Goal: Information Seeking & Learning: Understand process/instructions

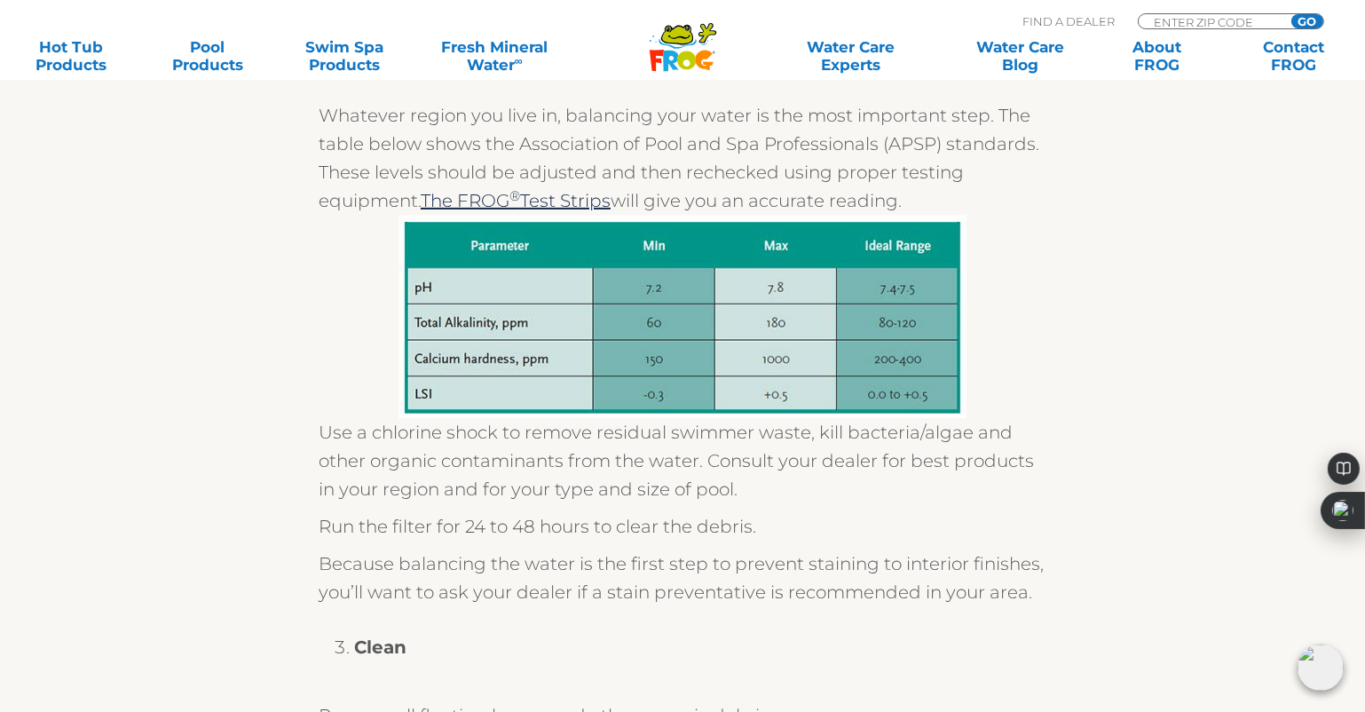
scroll to position [515, 0]
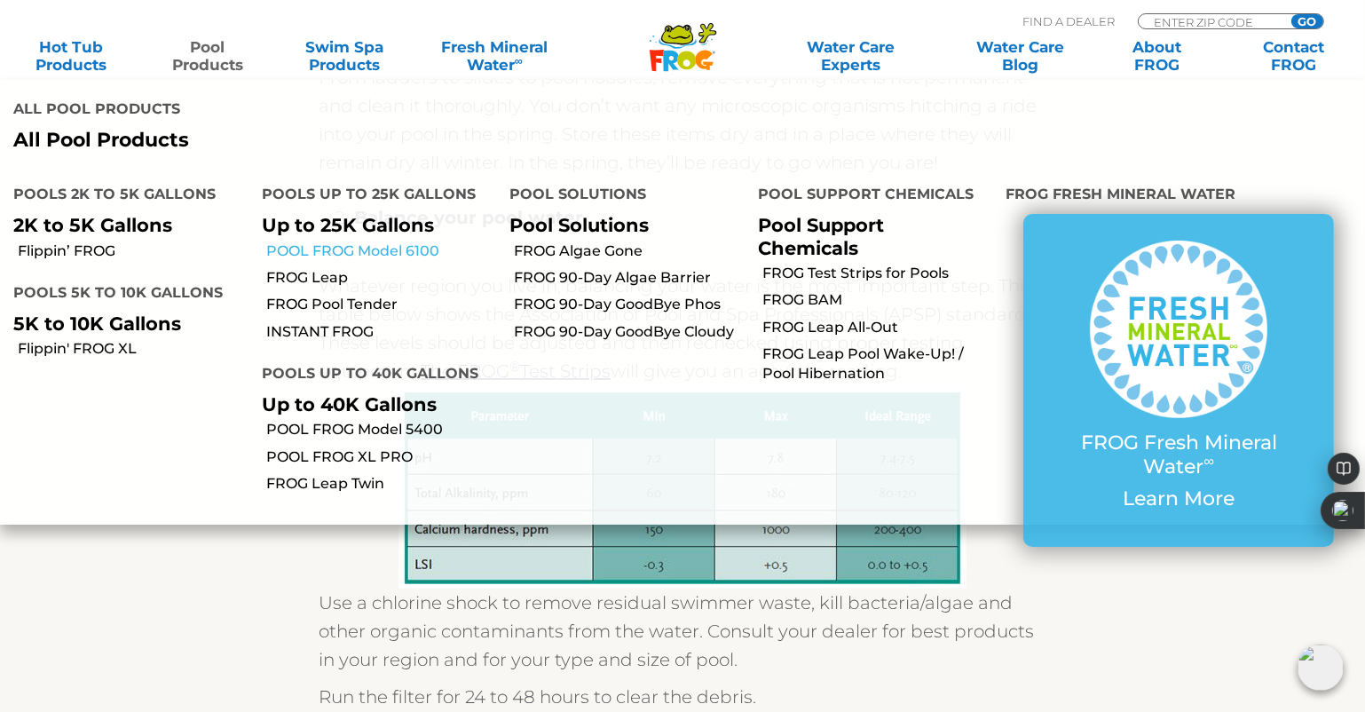
click at [378, 241] on link "POOL FROG Model 6100" at bounding box center [381, 251] width 231 height 20
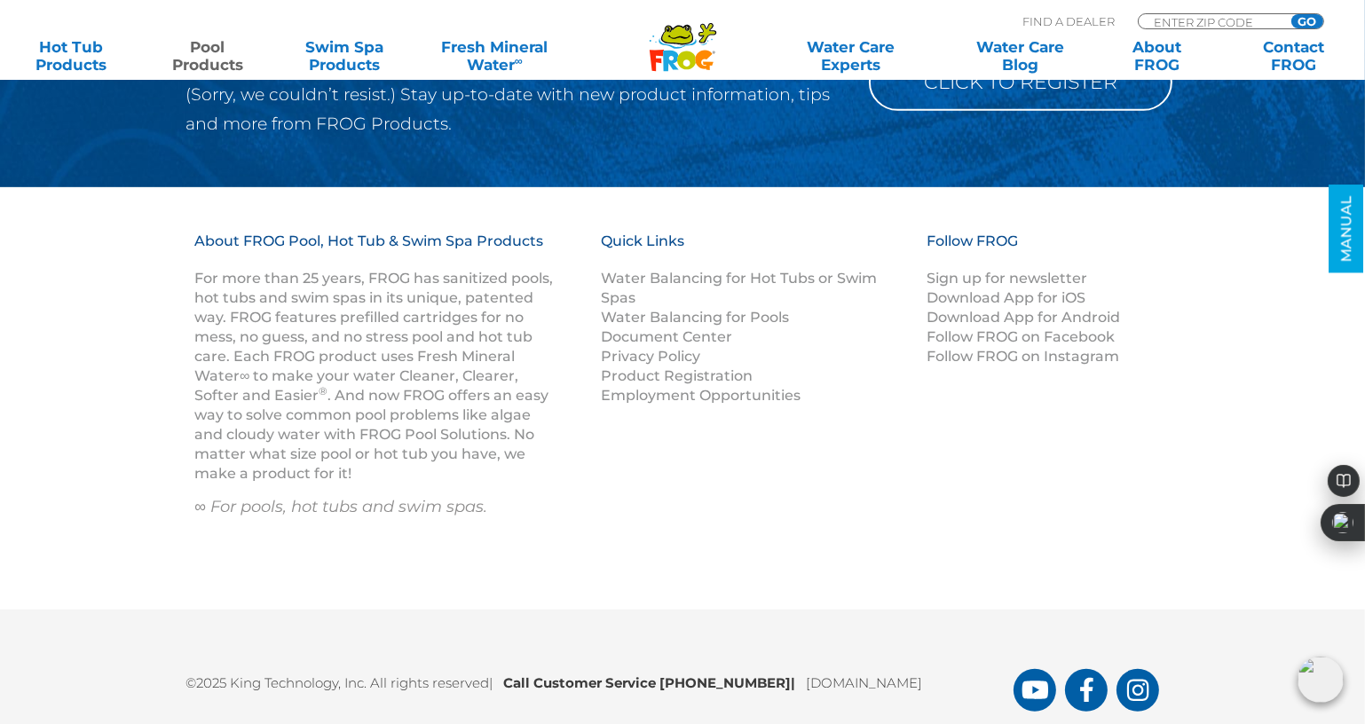
scroll to position [8437, 0]
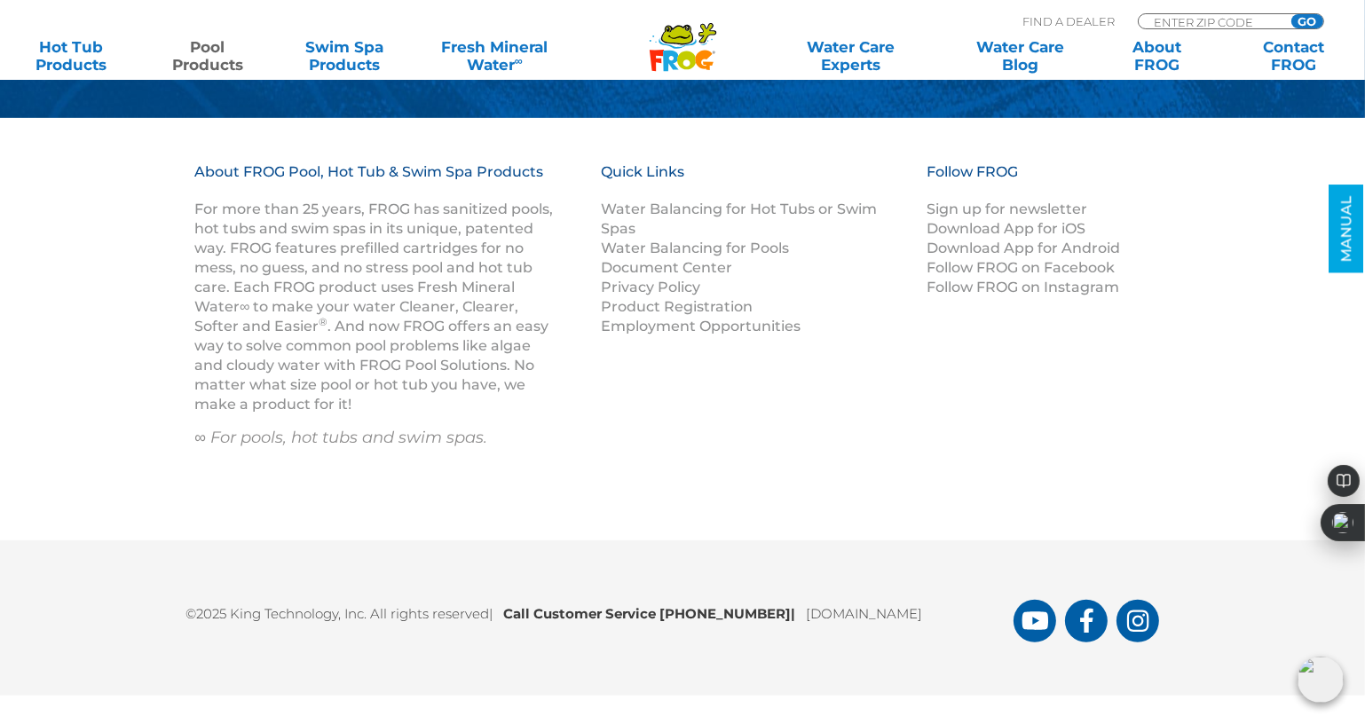
click at [860, 377] on div "About FROG Pool, Hot Tub & Swim Spa Products For more than 25 years, FROG has s…" at bounding box center [682, 329] width 1065 height 334
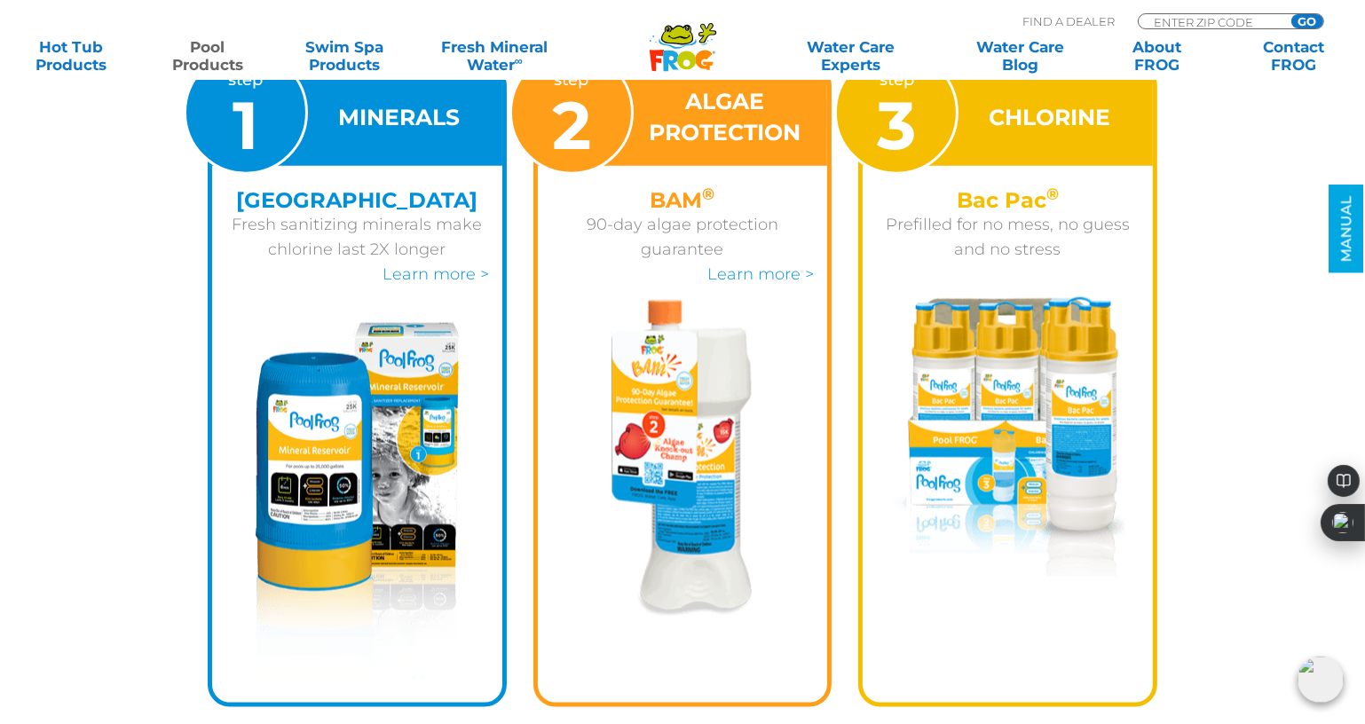
scroll to position [2594, 0]
click at [742, 280] on link "Learn more >" at bounding box center [760, 274] width 107 height 20
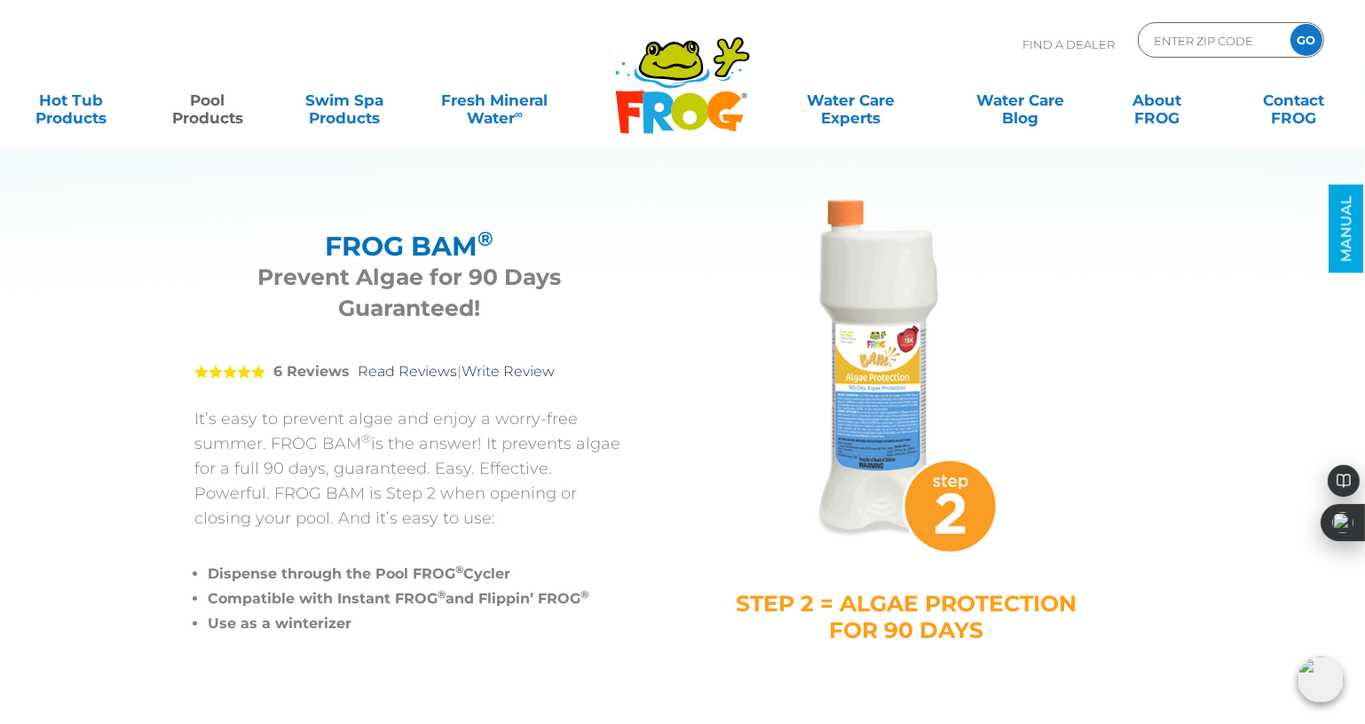
click at [327, 241] on h2 "FROG BAM ®" at bounding box center [410, 246] width 386 height 31
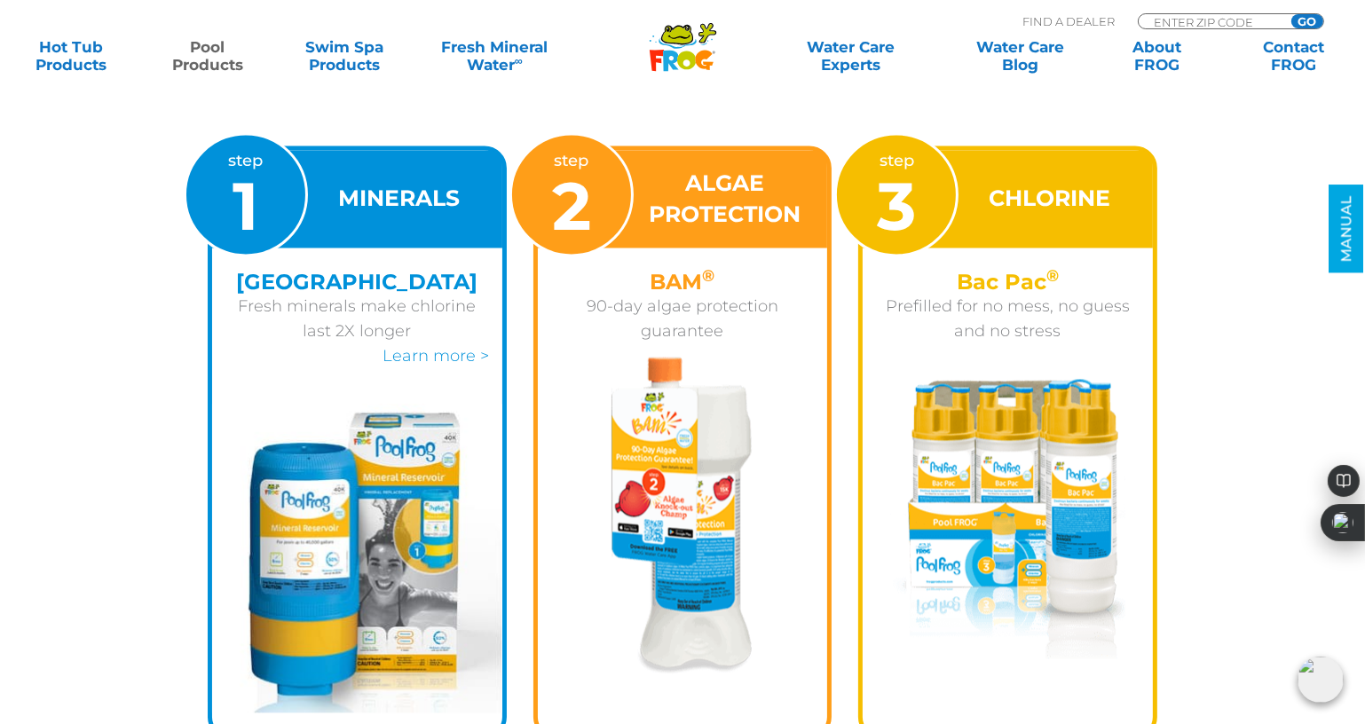
scroll to position [4259, 0]
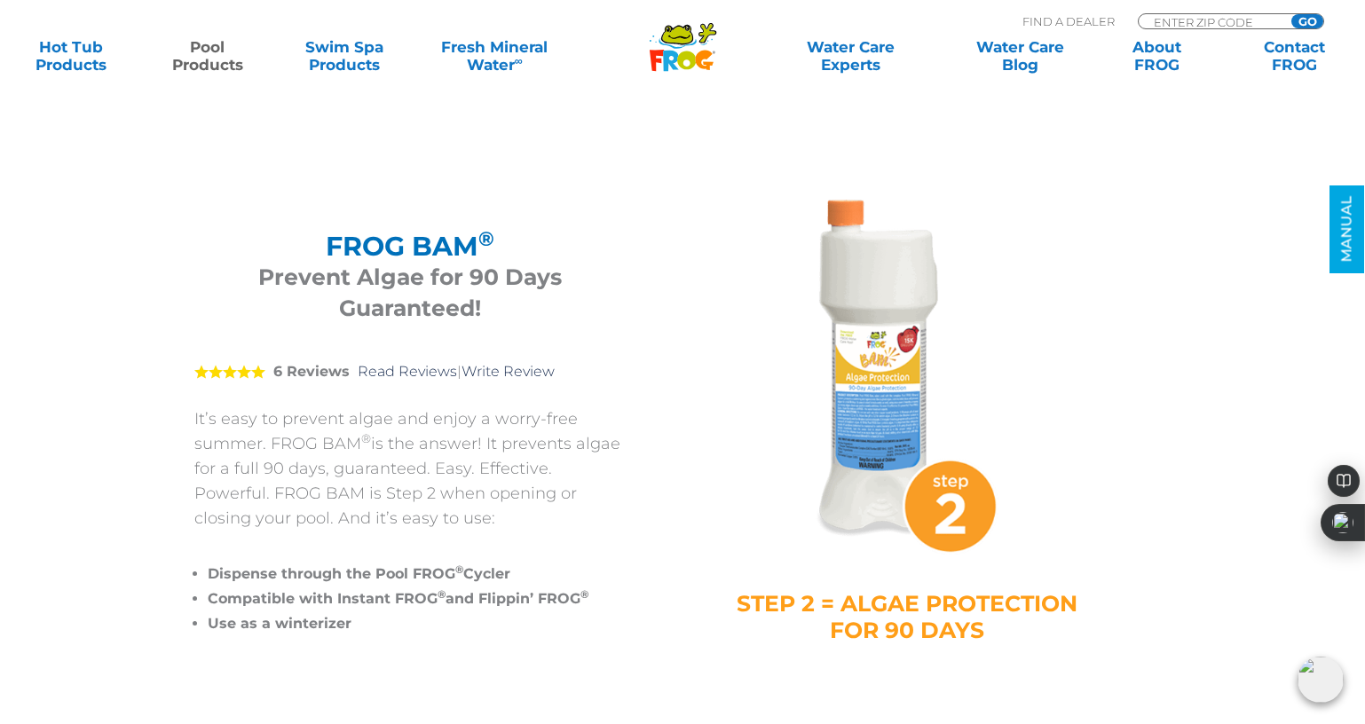
scroll to position [4259, 0]
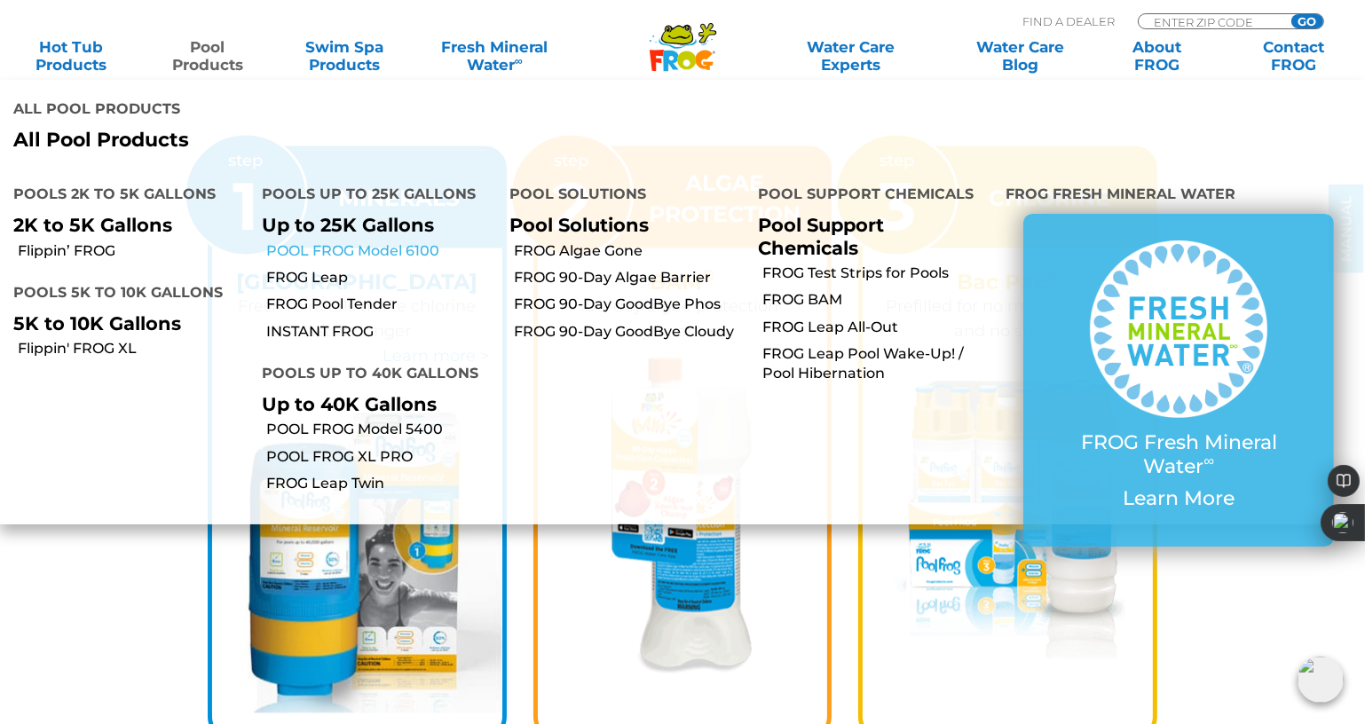
click at [386, 241] on link "POOL FROG Model 6100" at bounding box center [381, 251] width 231 height 20
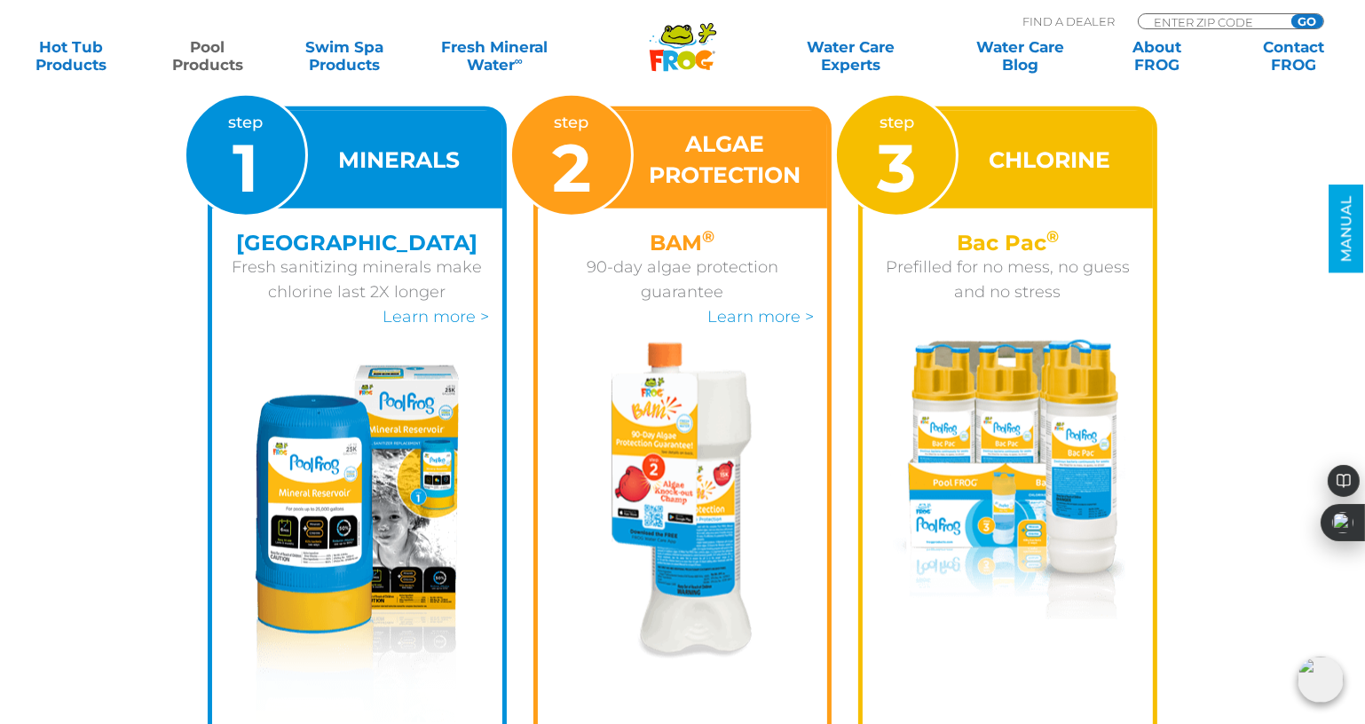
scroll to position [2550, 0]
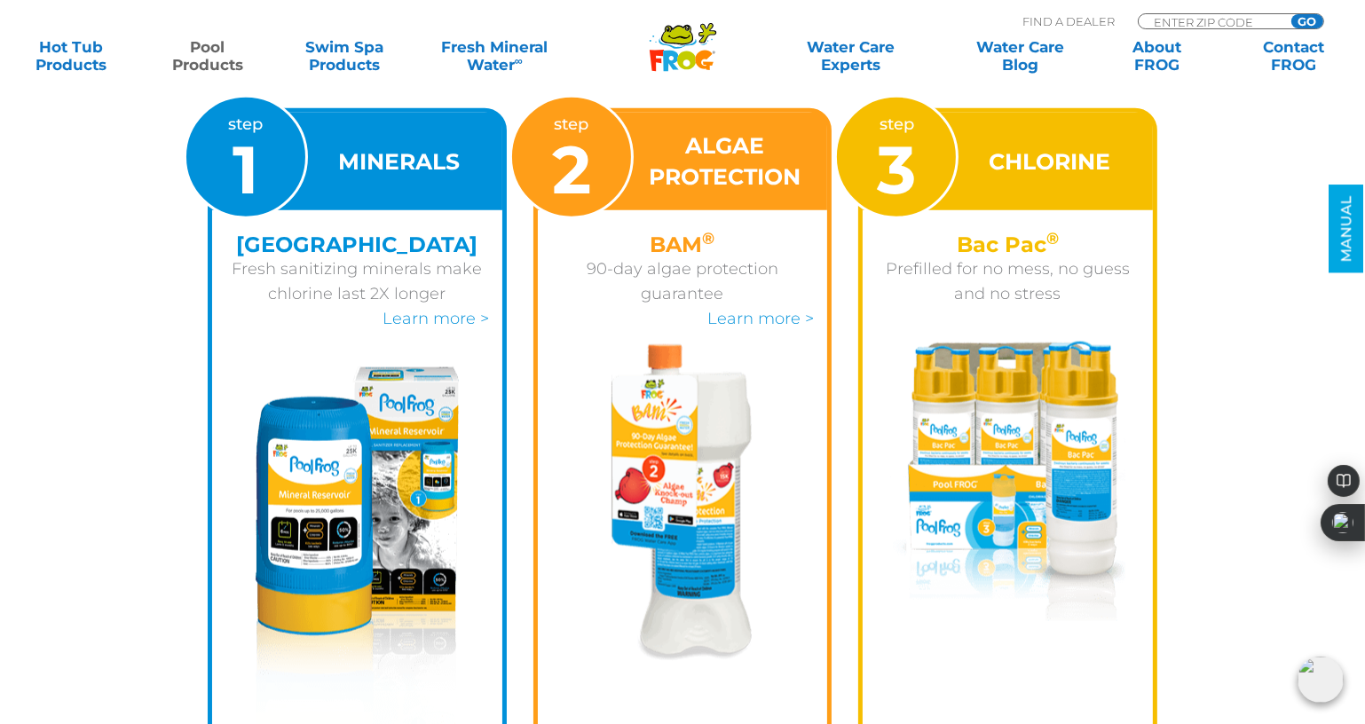
click at [596, 165] on div "step 2" at bounding box center [571, 157] width 124 height 124
click at [699, 392] on img at bounding box center [681, 502] width 141 height 317
click at [706, 555] on img at bounding box center [681, 502] width 141 height 317
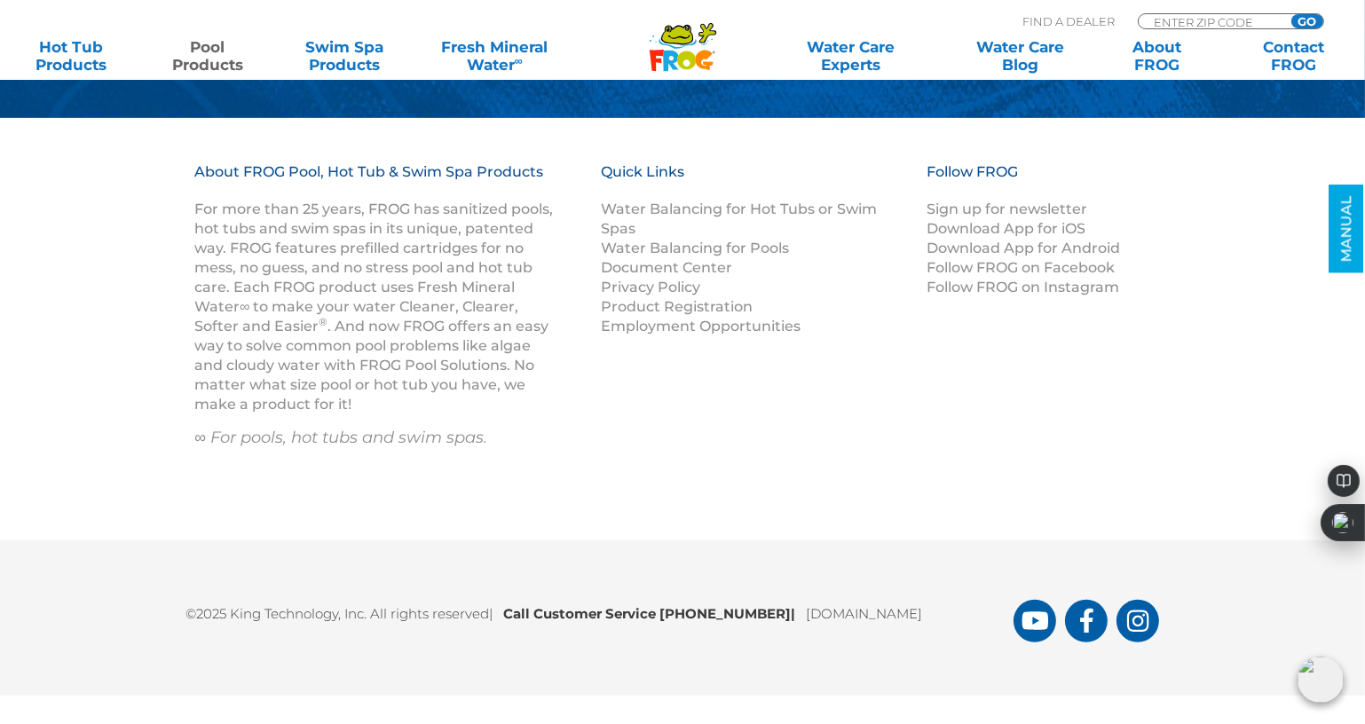
scroll to position [8434, 0]
click at [704, 517] on div "About FROG Pool, Hot Tub & Swim Spa Products For more than 25 years, FROG has s…" at bounding box center [682, 329] width 1365 height 422
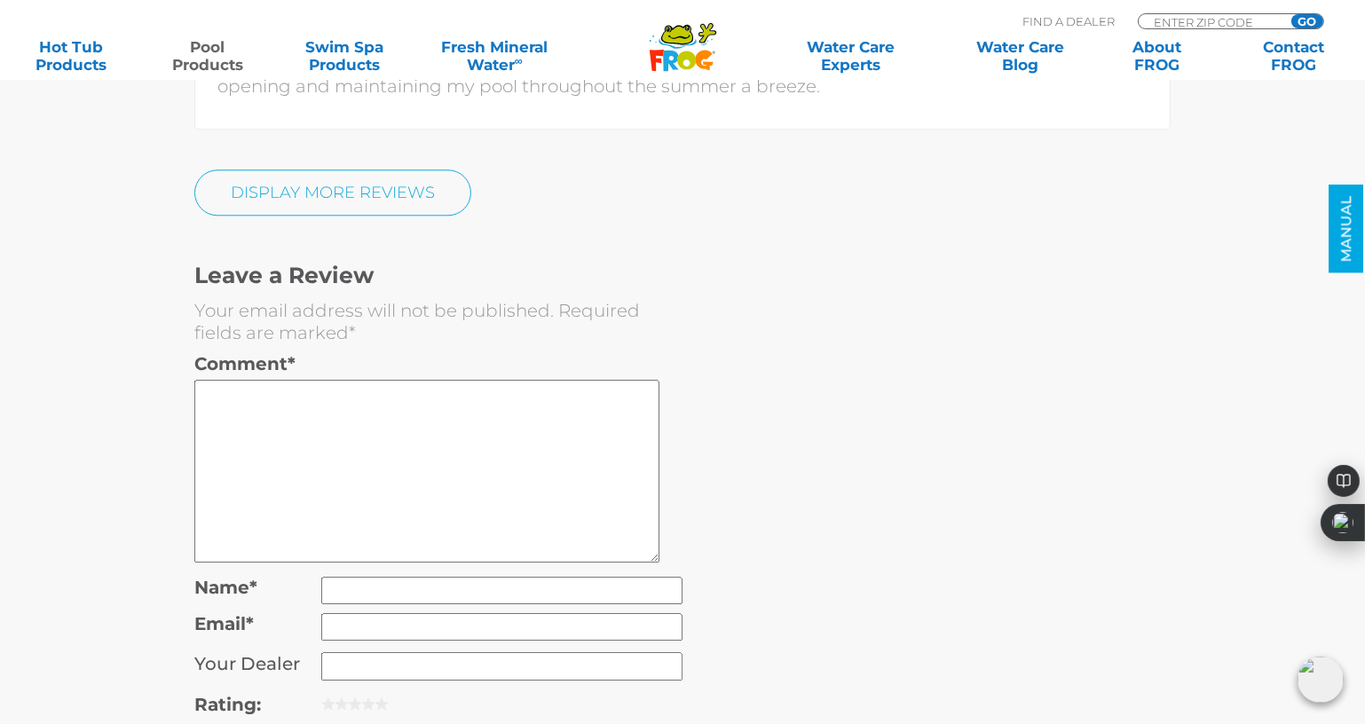
scroll to position [4819, 0]
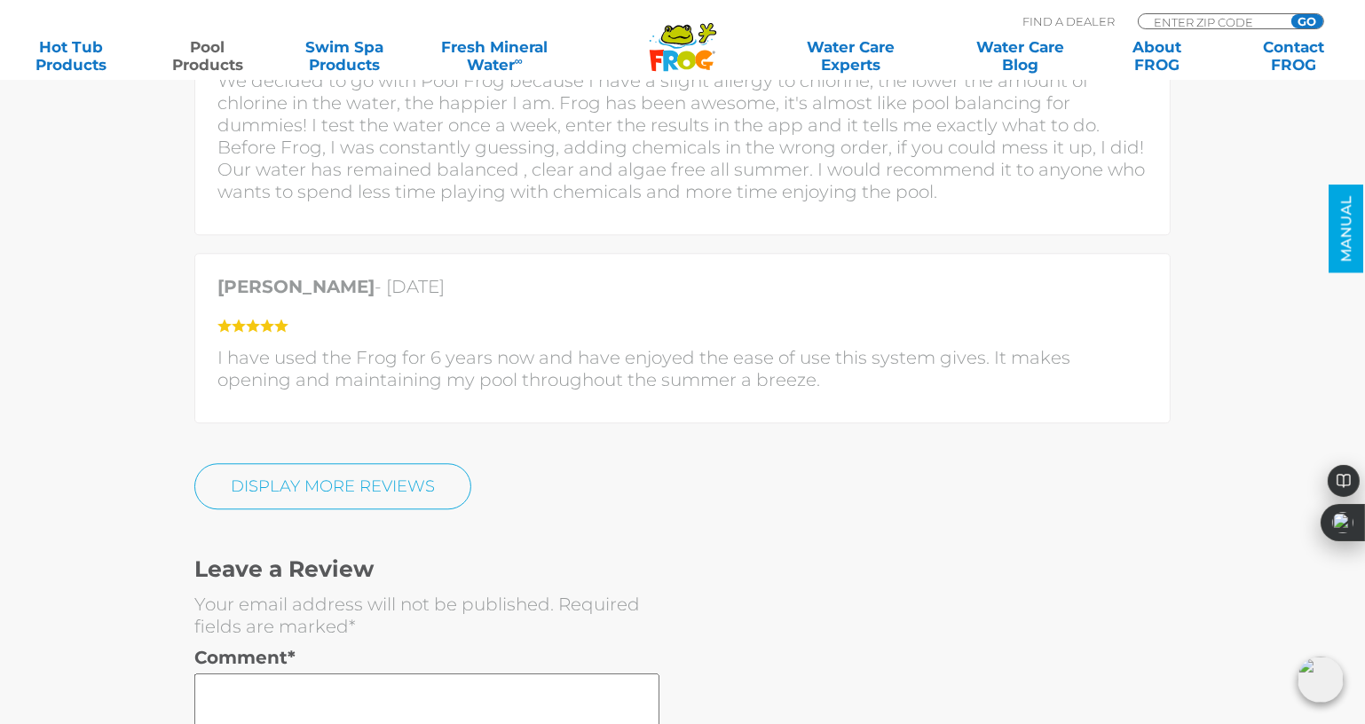
click at [685, 58] on icon at bounding box center [686, 60] width 19 height 19
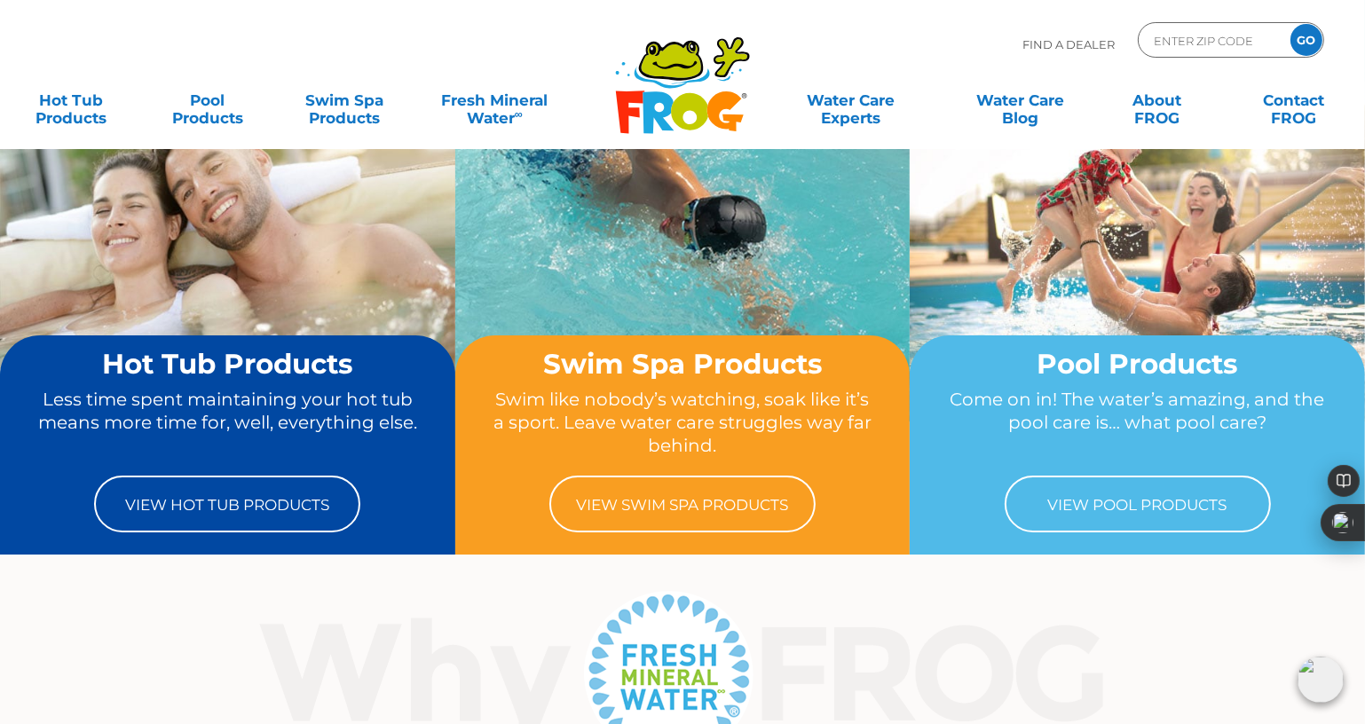
scroll to position [66, 0]
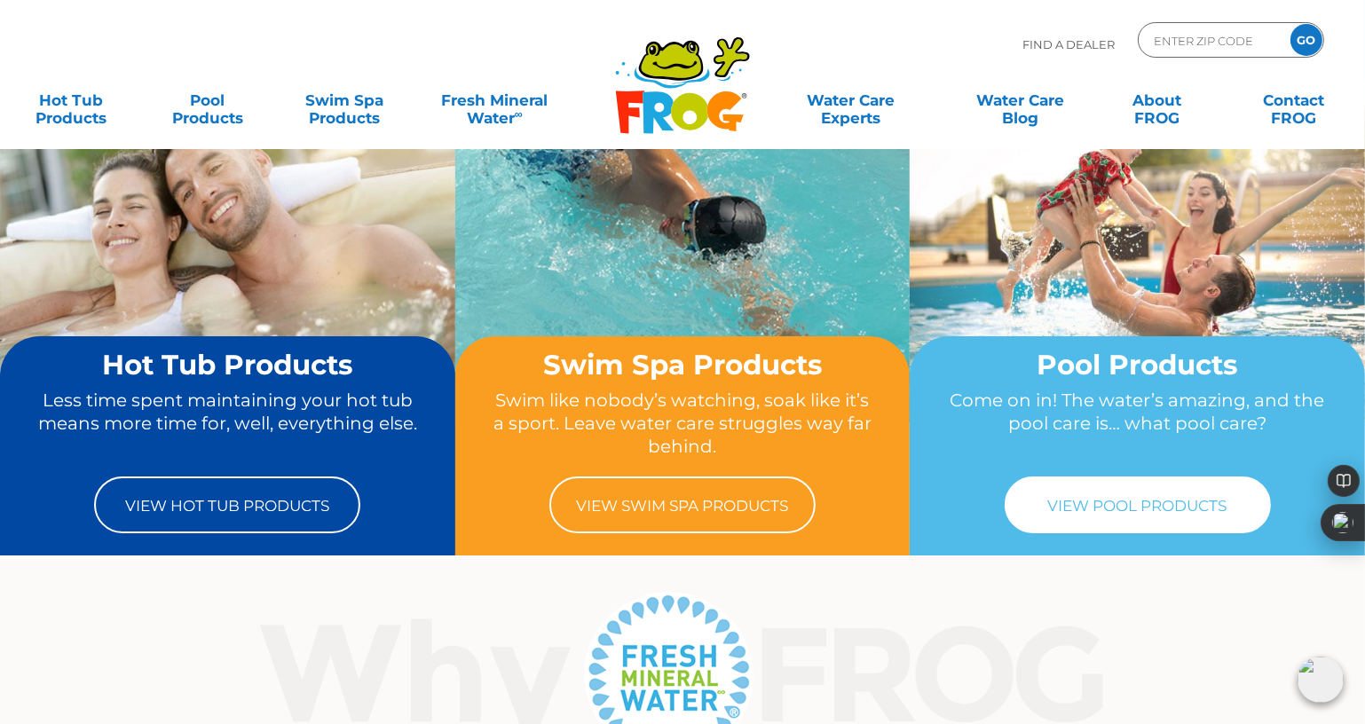
click at [1187, 500] on link "View Pool Products" at bounding box center [1138, 505] width 266 height 57
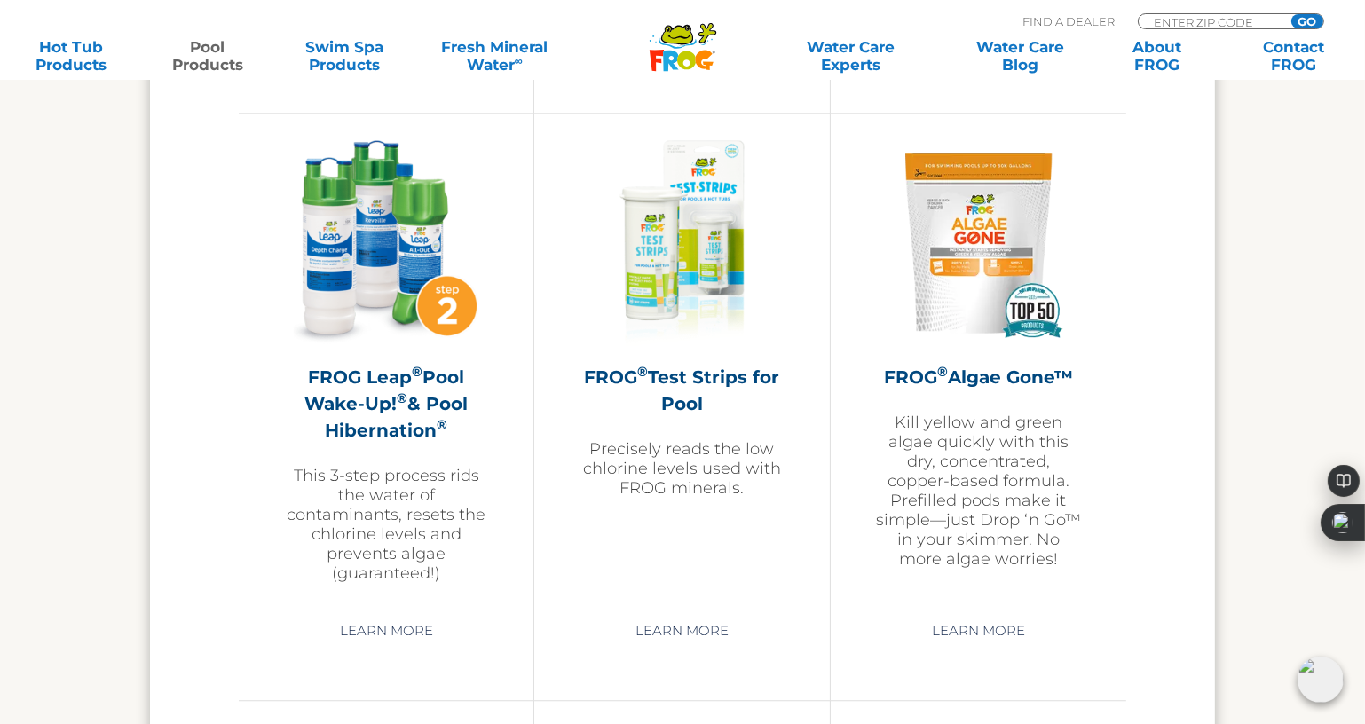
scroll to position [4976, 0]
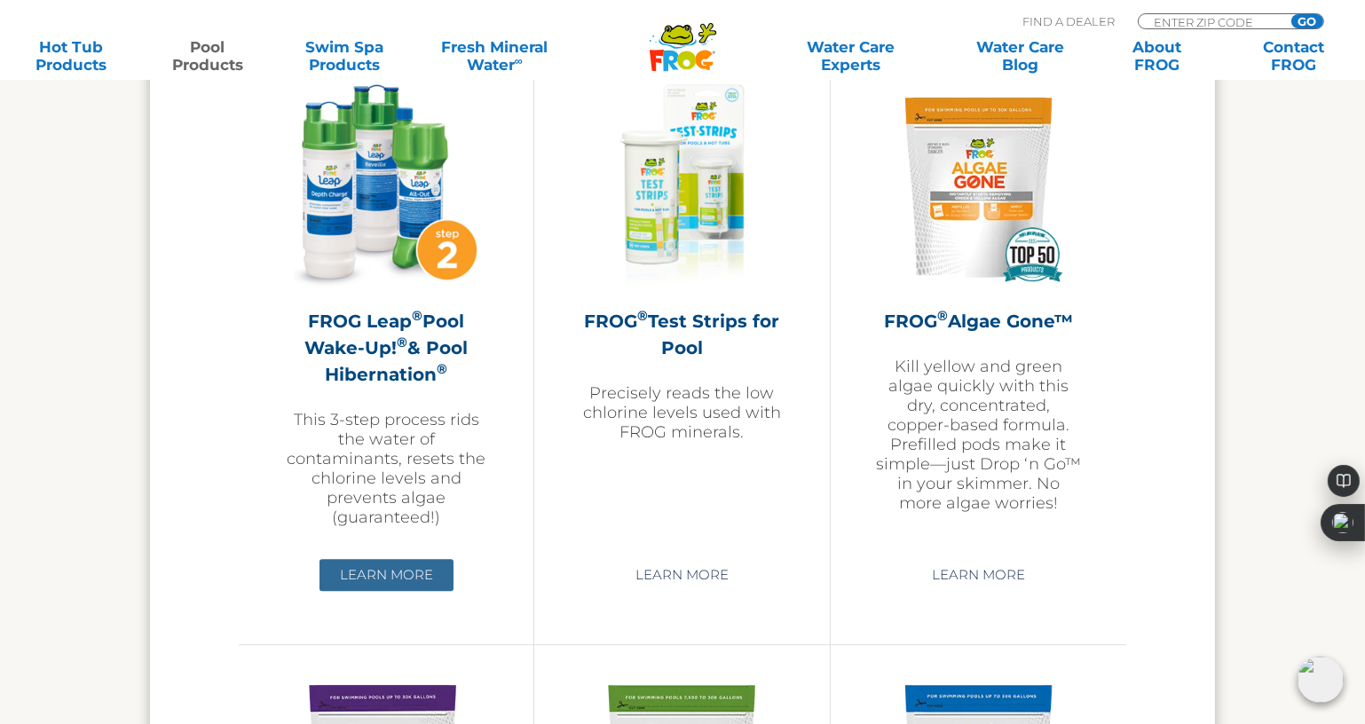
click at [391, 570] on link "Learn More" at bounding box center [387, 575] width 134 height 32
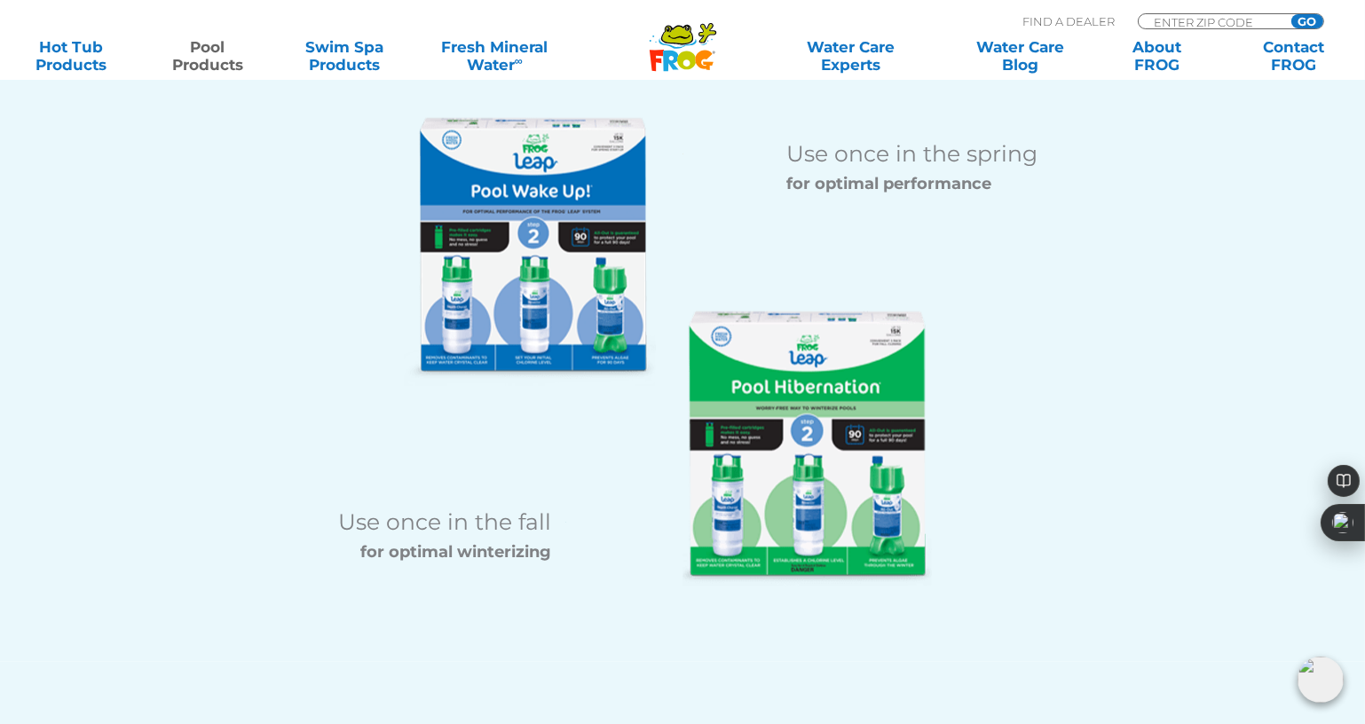
scroll to position [2186, 0]
click at [760, 482] on img at bounding box center [806, 449] width 249 height 275
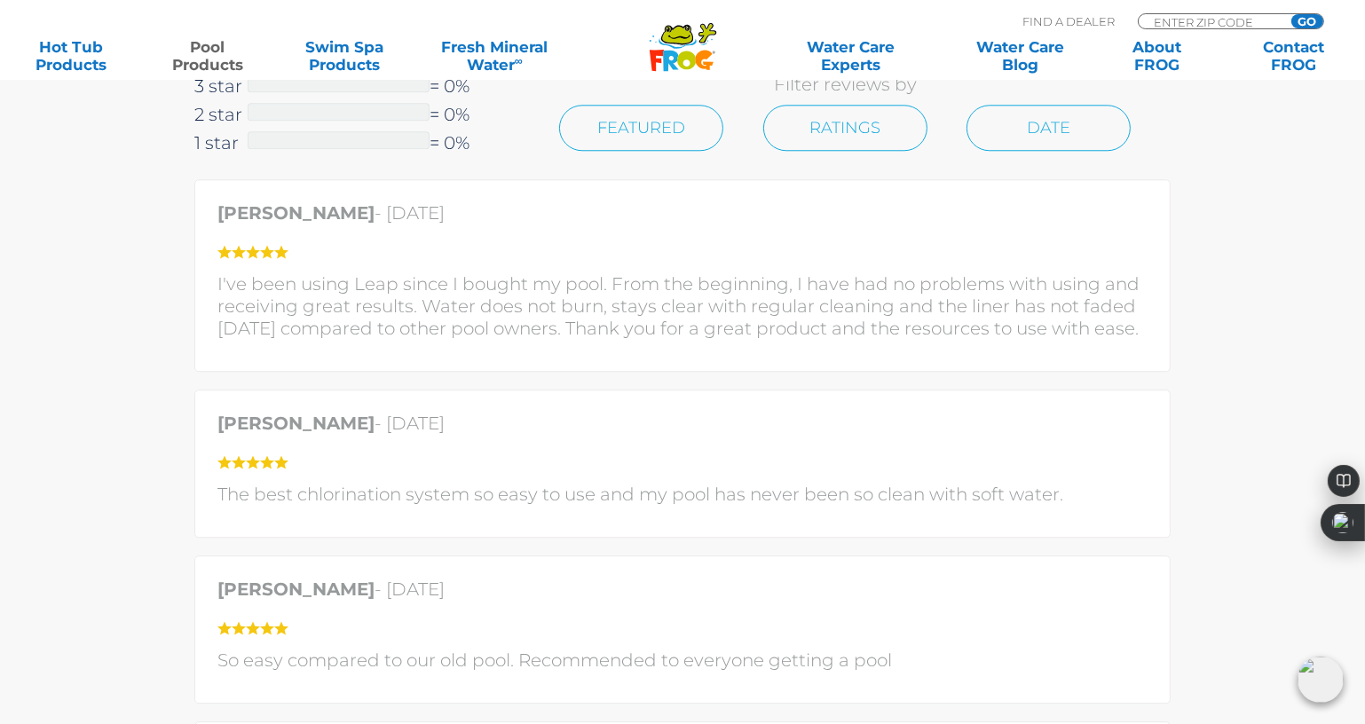
scroll to position [5268, 0]
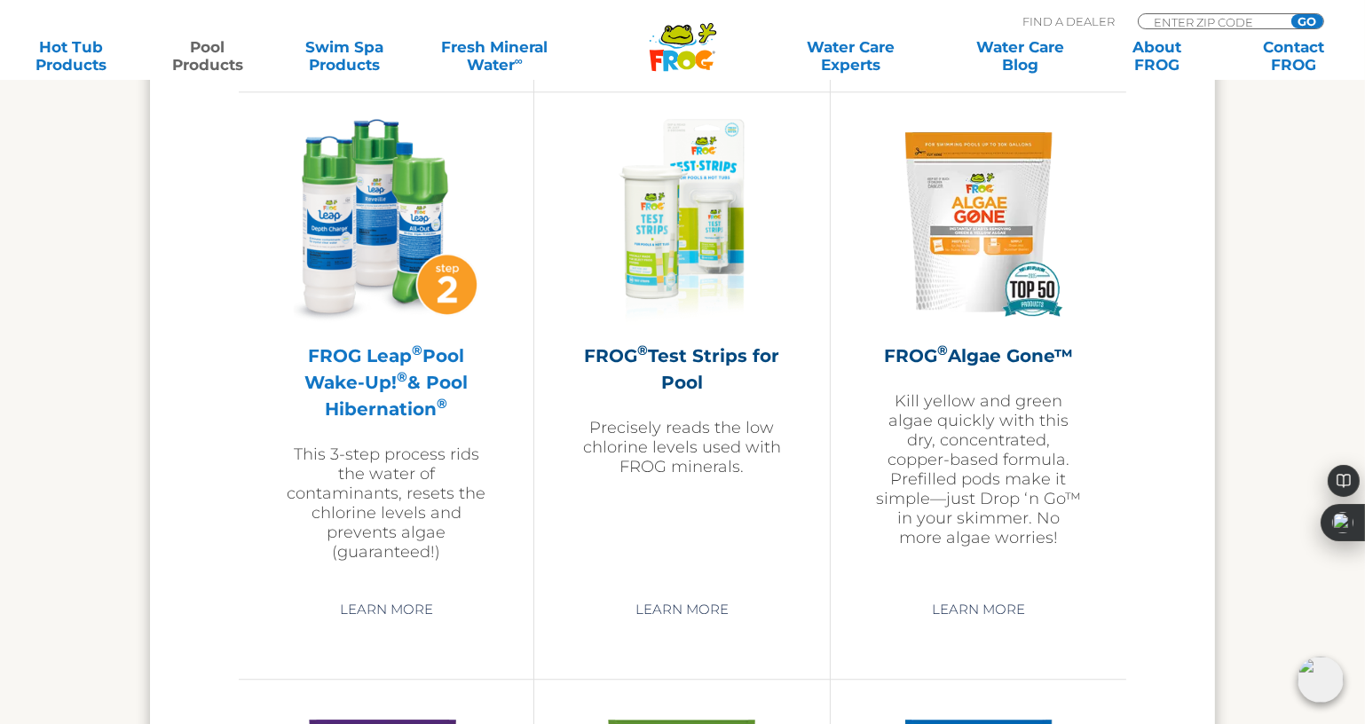
scroll to position [4942, 0]
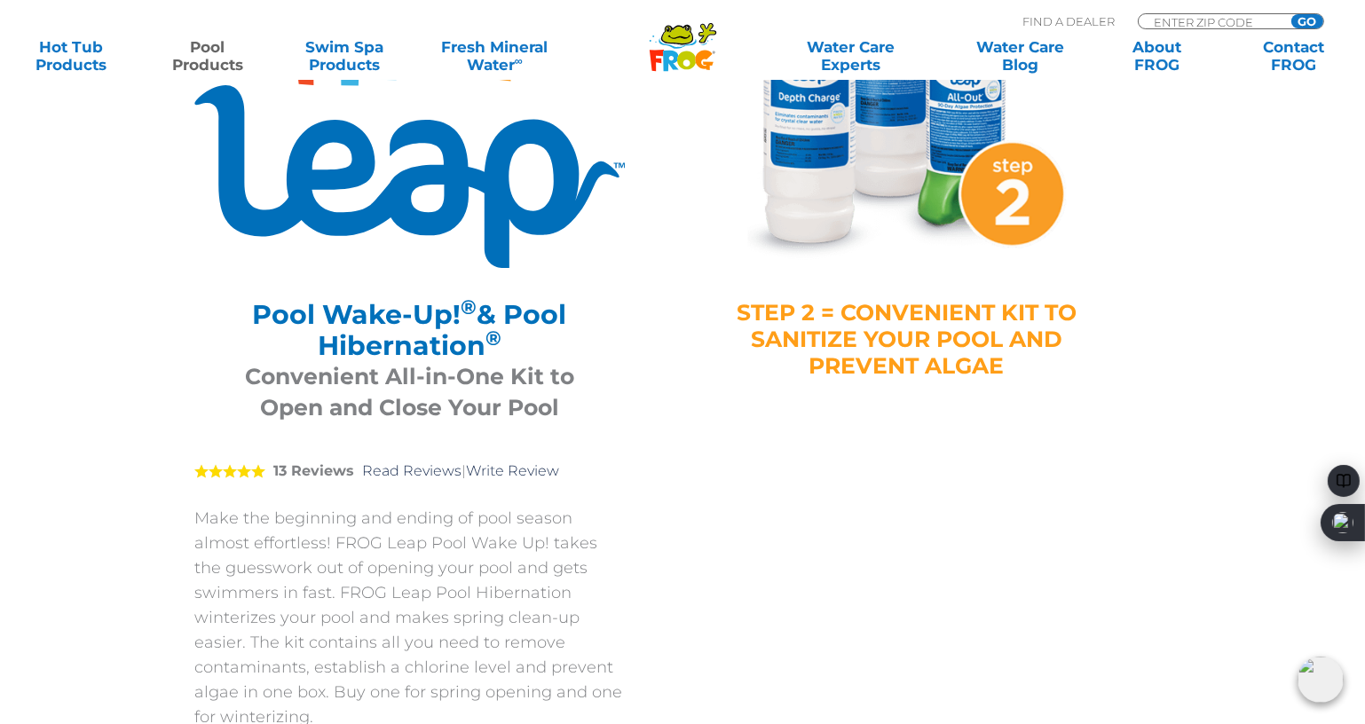
scroll to position [289, 0]
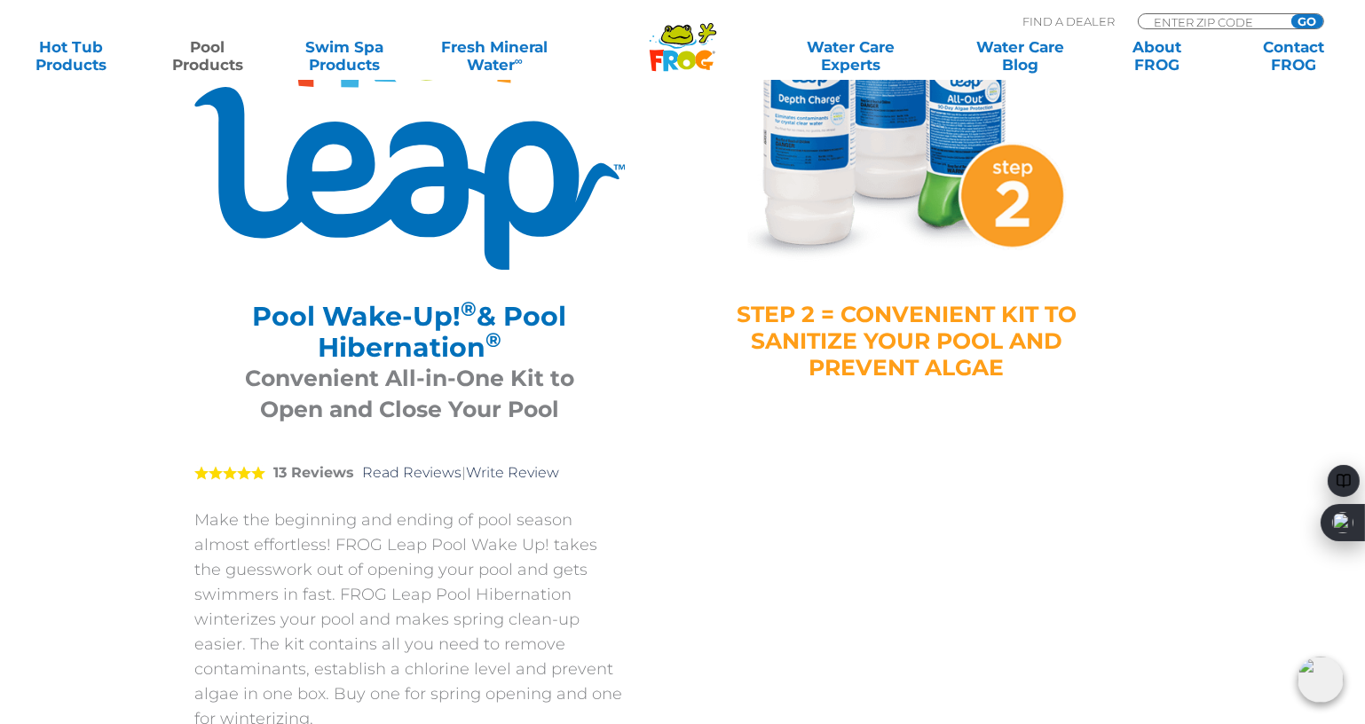
drag, startPoint x: 512, startPoint y: 312, endPoint x: 488, endPoint y: 344, distance: 39.9
click at [488, 344] on h2 "Pool Wake-Up! ® & Pool Hibernation ®" at bounding box center [410, 332] width 386 height 62
copy h2 "Pool Hibernation"
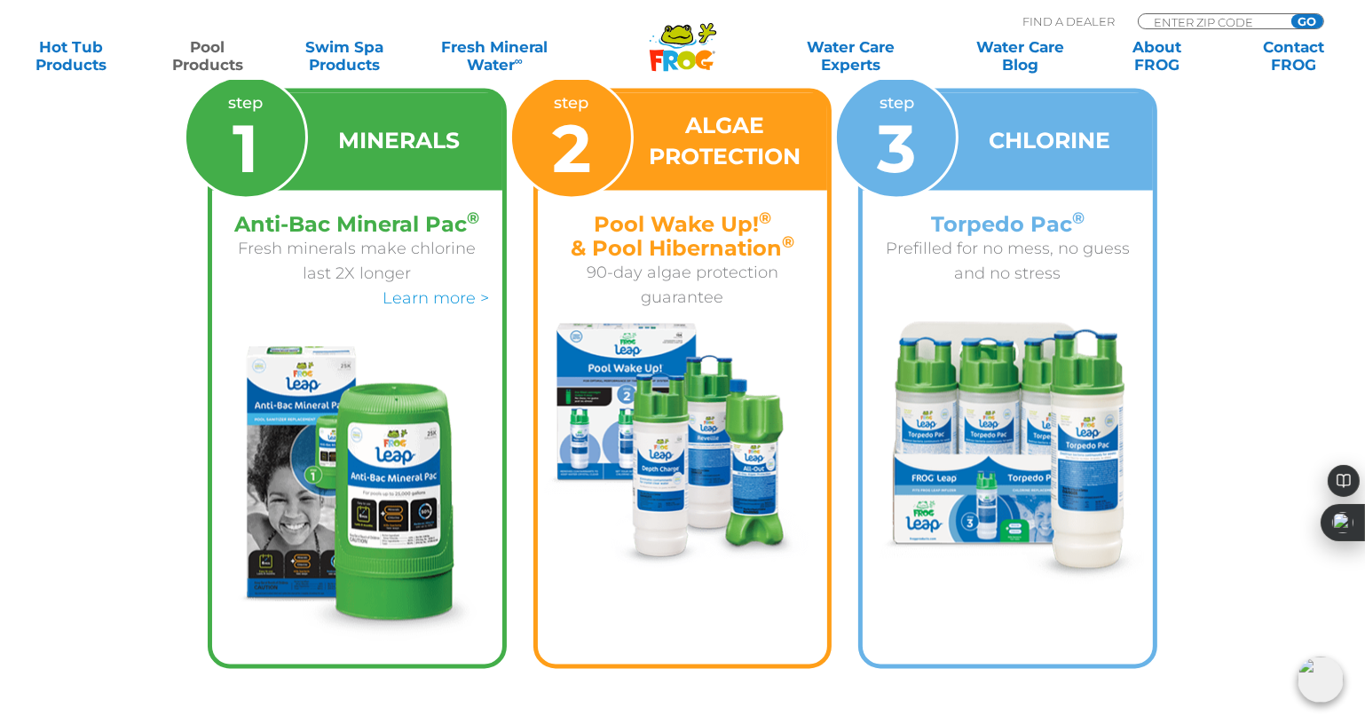
scroll to position [3916, 0]
click at [708, 467] on img at bounding box center [683, 445] width 290 height 245
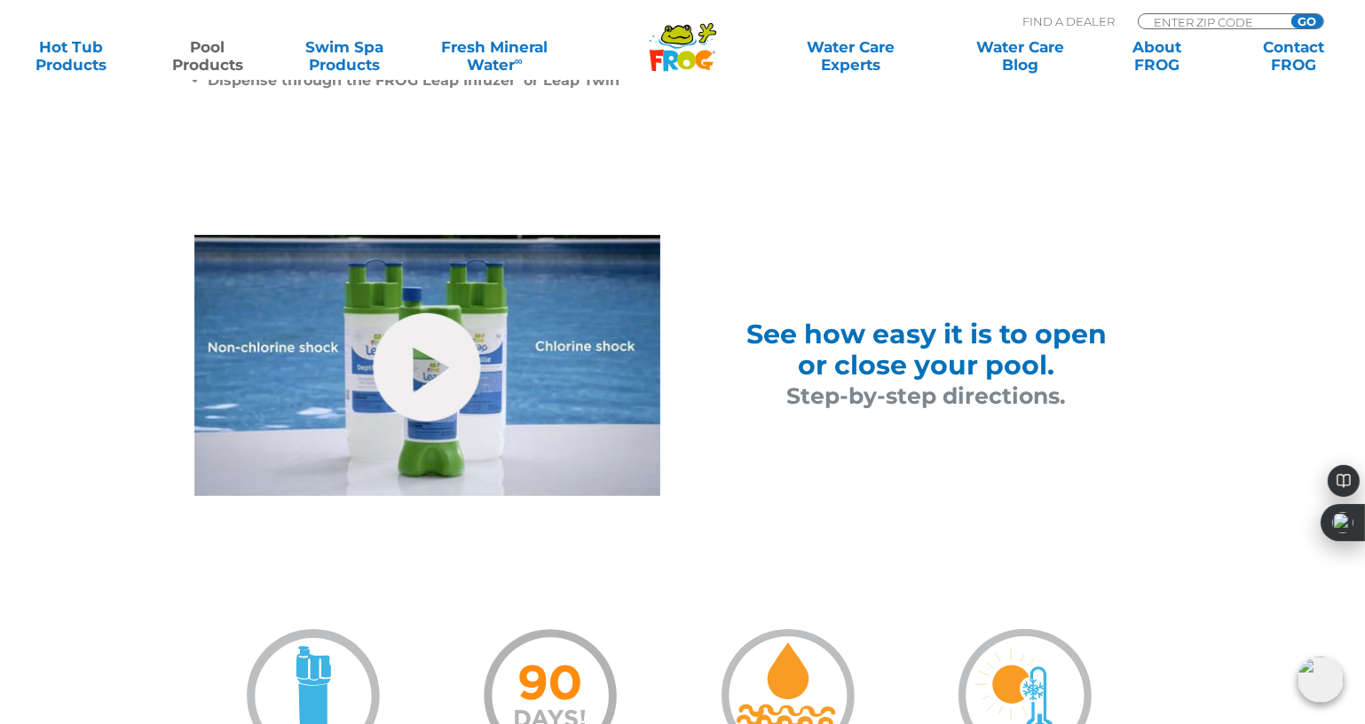
scroll to position [1037, 0]
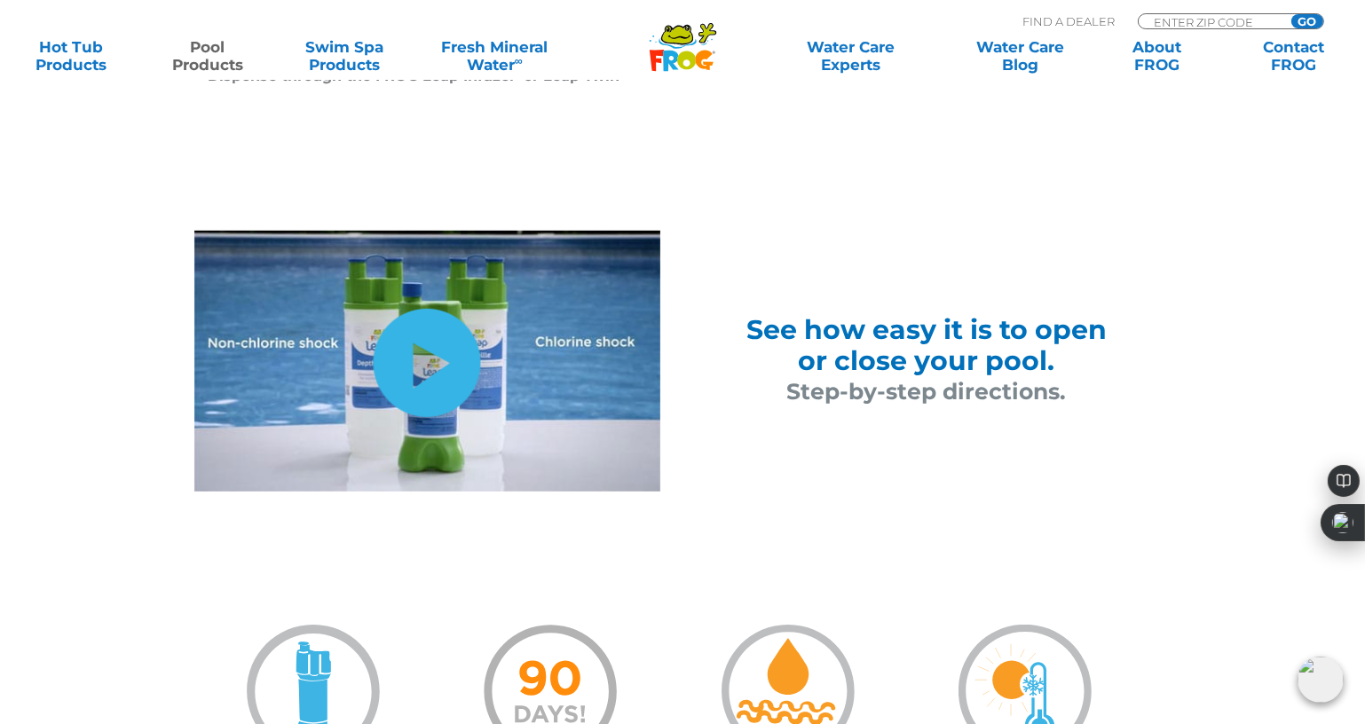
click at [429, 351] on link "hide-me" at bounding box center [427, 363] width 107 height 108
